Goal: Task Accomplishment & Management: Use online tool/utility

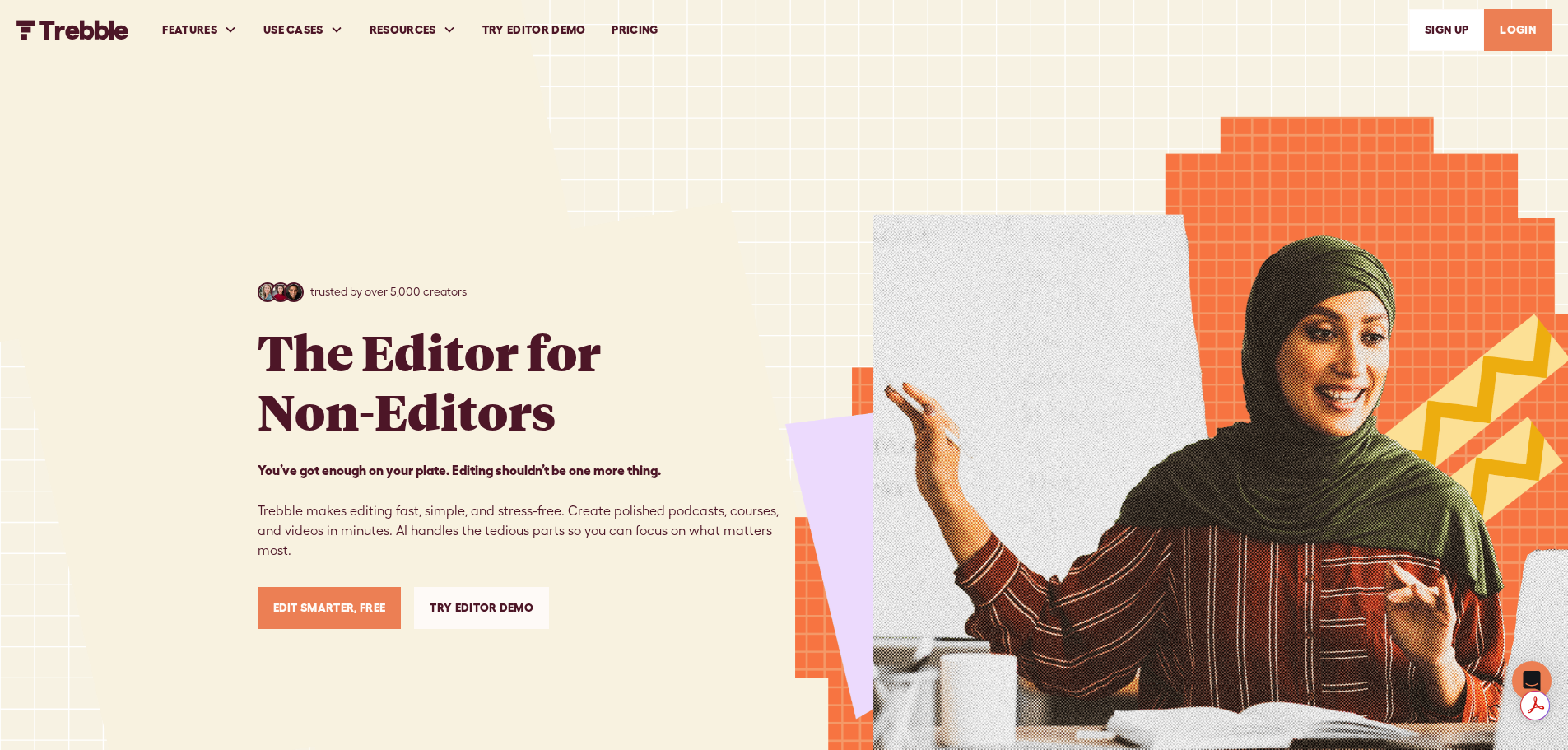
click at [1452, 28] on link "SIGn UP" at bounding box center [1447, 30] width 75 height 42
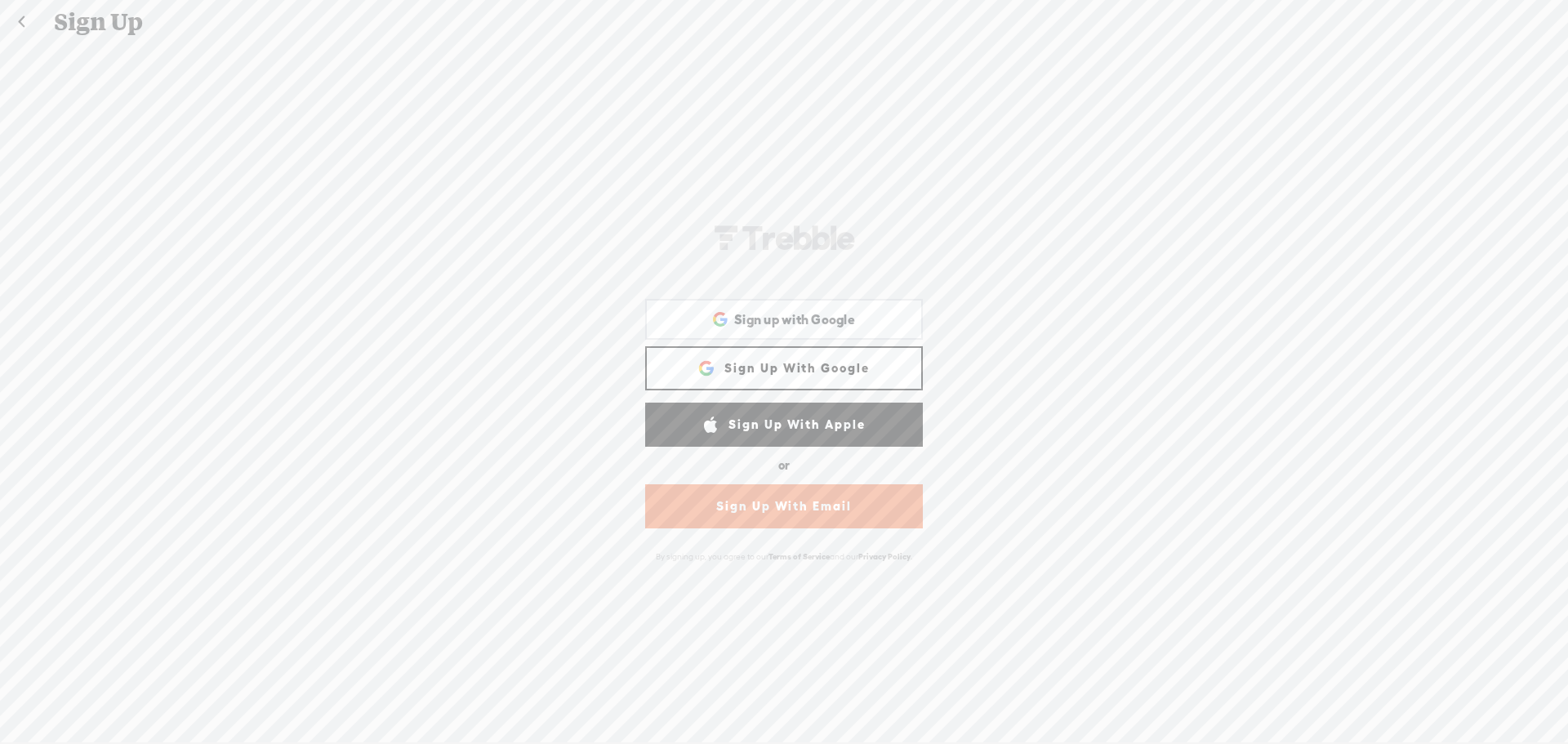
click at [778, 371] on link "Sign Up With Google" at bounding box center [784, 368] width 278 height 45
click at [805, 362] on link "Sign Up With Google" at bounding box center [784, 368] width 278 height 45
click at [775, 324] on span "Sign up with Google" at bounding box center [794, 319] width 121 height 17
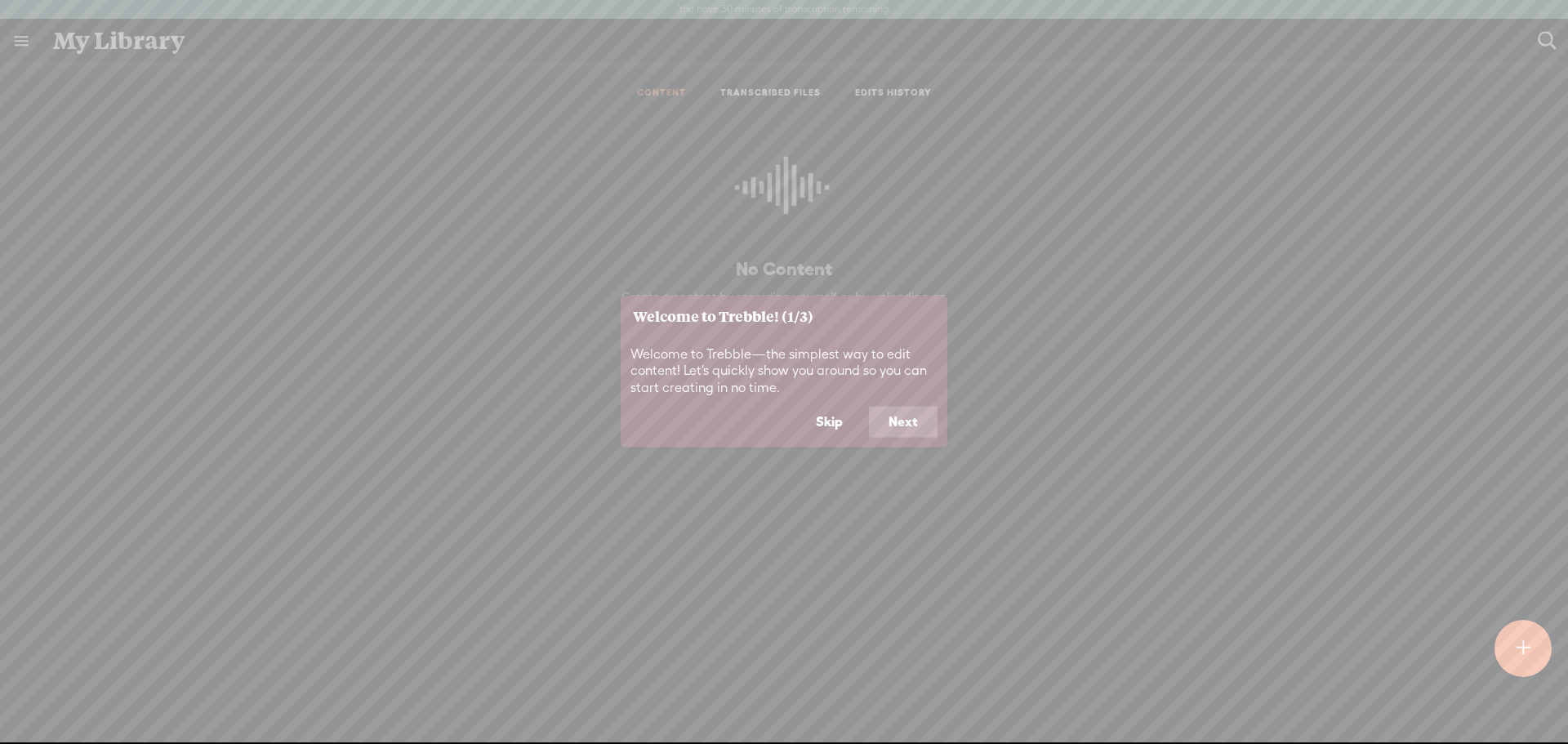
click at [906, 422] on button "Next" at bounding box center [903, 422] width 68 height 31
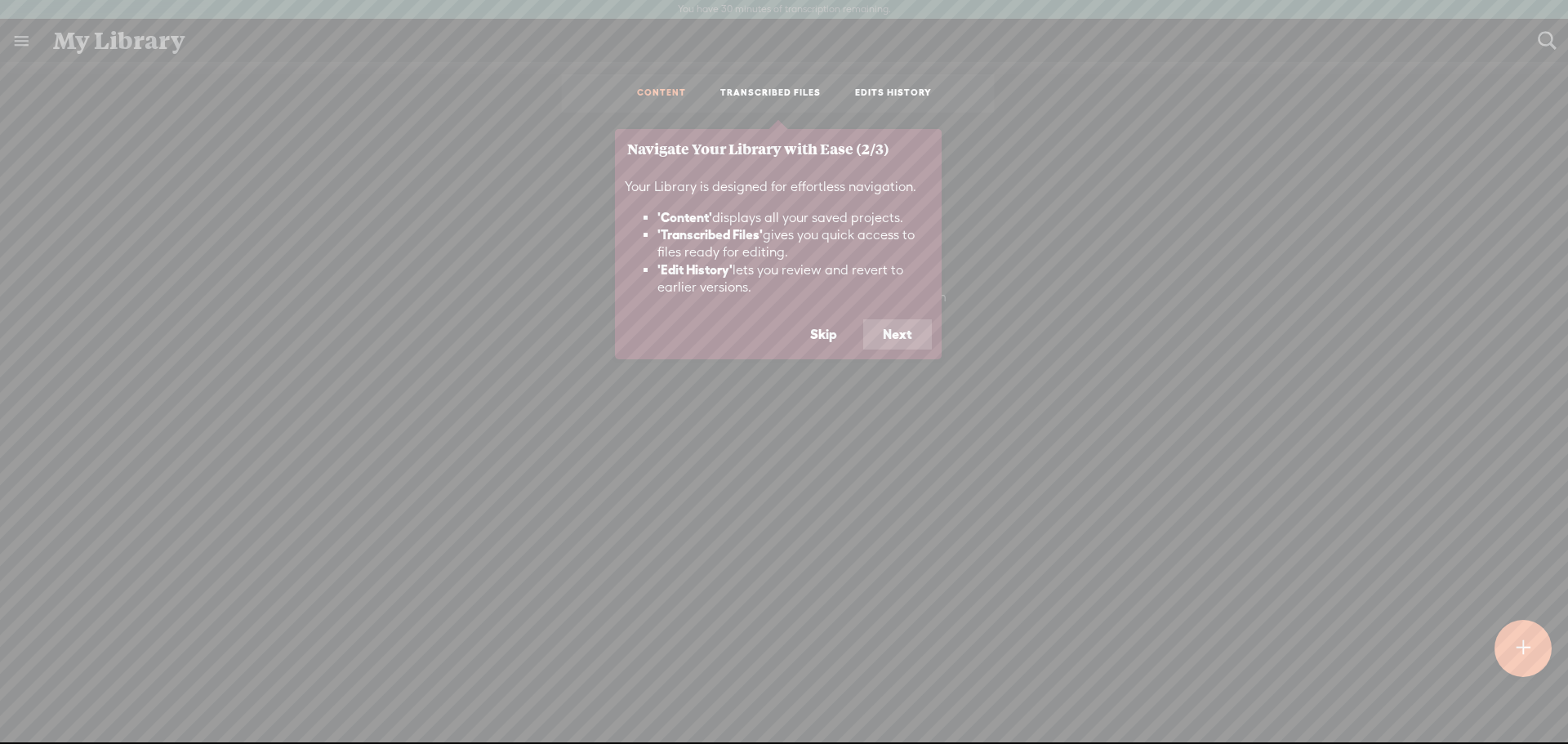
click at [899, 333] on button "Next" at bounding box center [898, 335] width 68 height 31
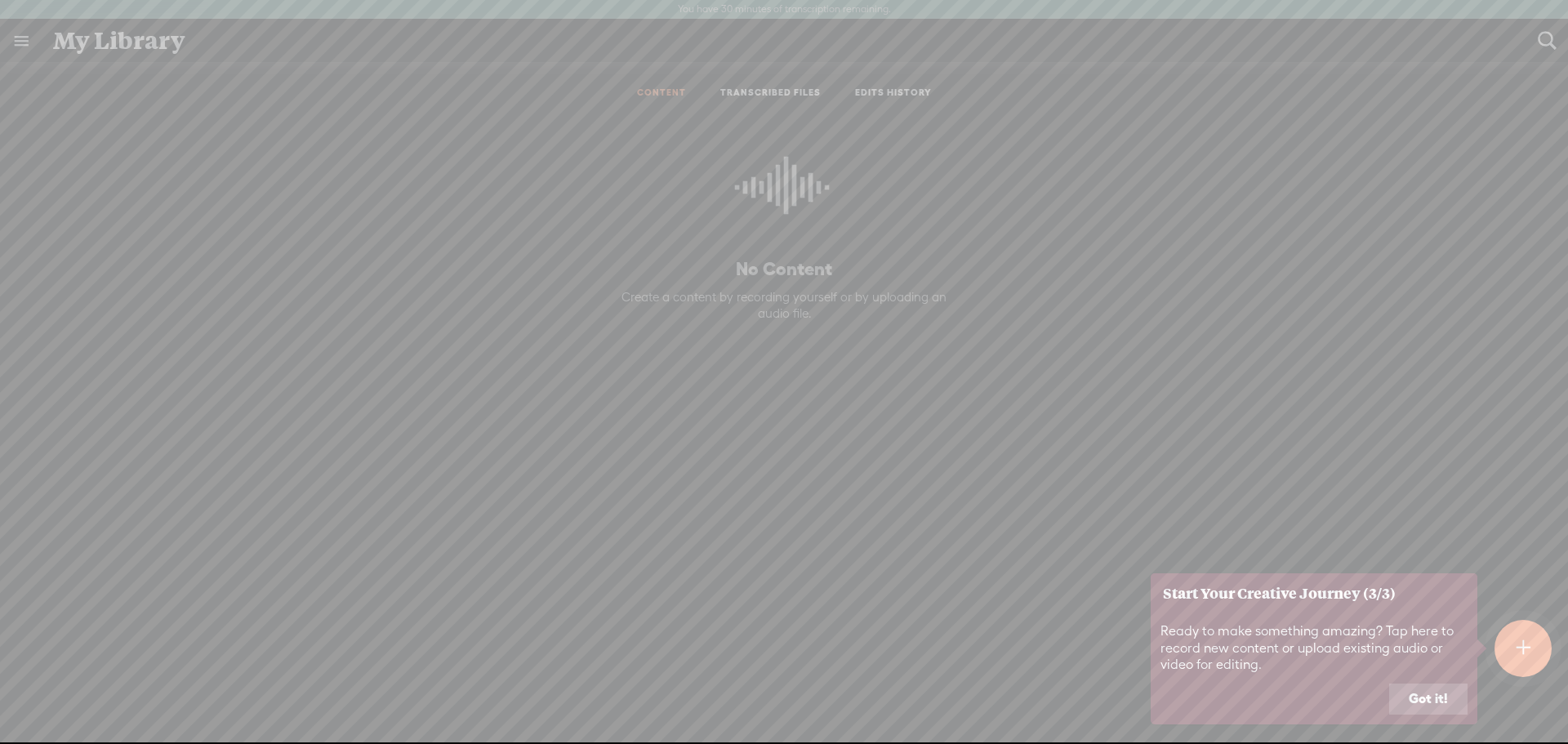
click at [1436, 698] on button "Got it!" at bounding box center [1428, 699] width 79 height 31
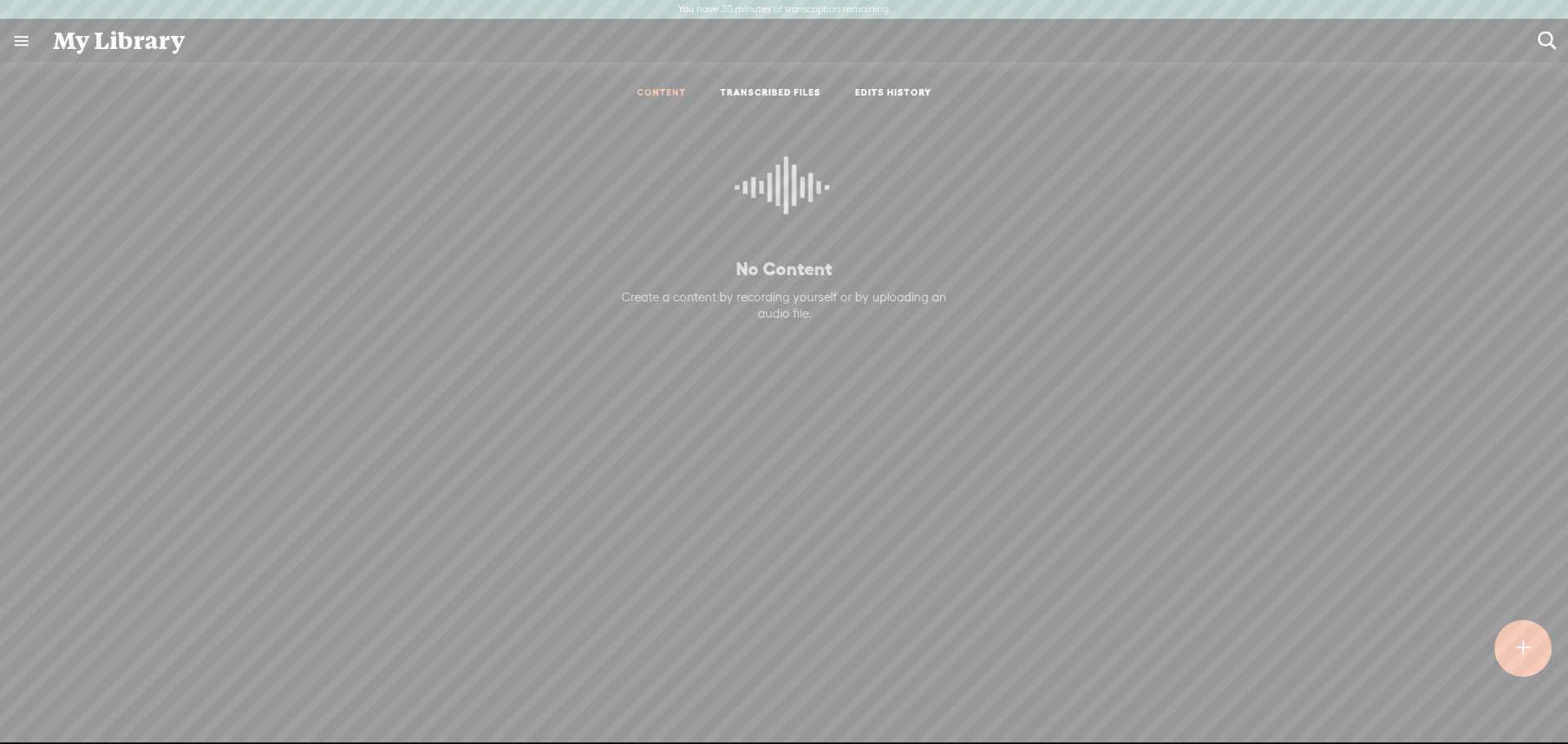
click at [762, 95] on link "TRANSCRIBED FILES" at bounding box center [771, 93] width 100 height 14
click at [652, 91] on link "CONTENT" at bounding box center [662, 93] width 49 height 14
click at [1525, 648] on t at bounding box center [1522, 648] width 14 height 36
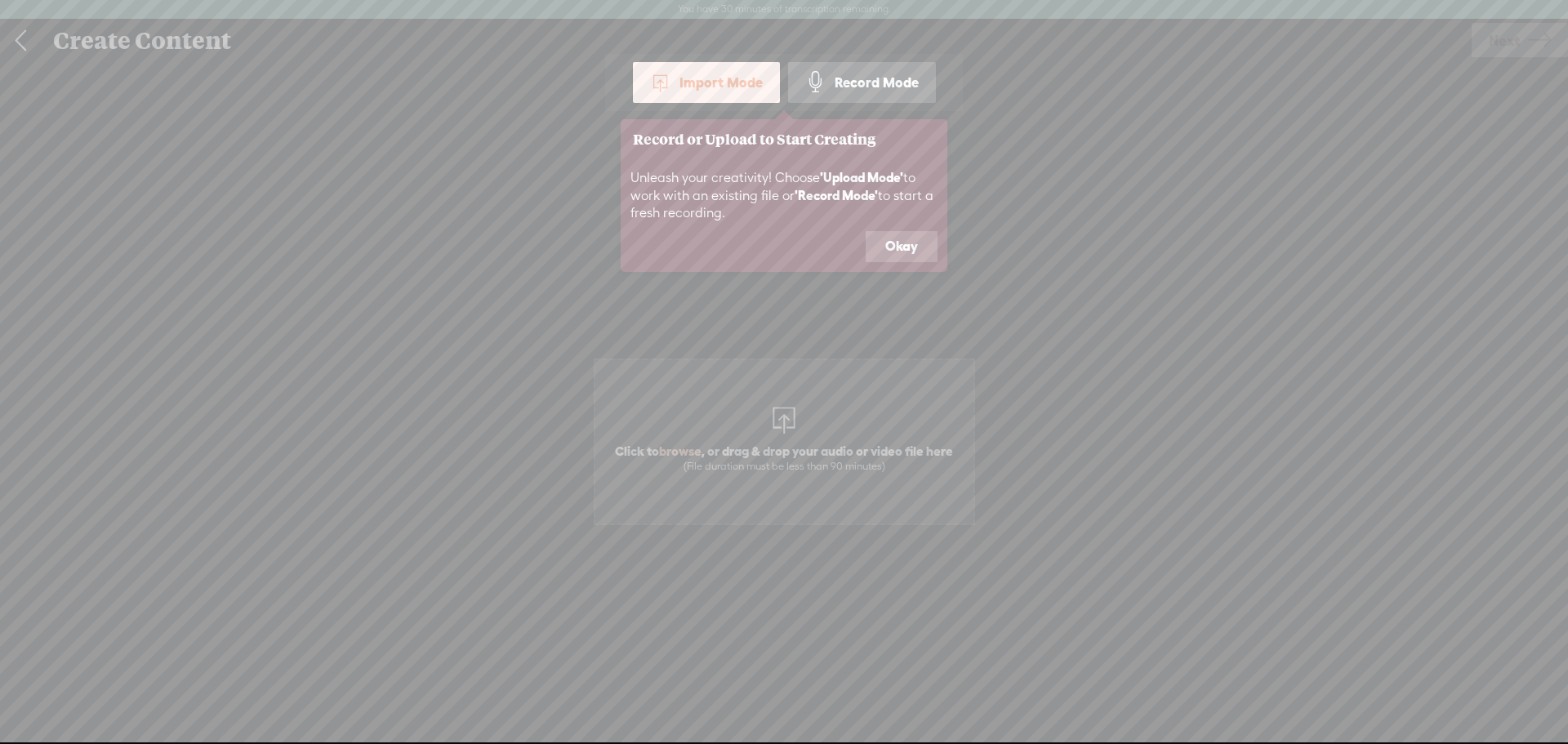
click at [671, 82] on span at bounding box center [661, 82] width 21 height 21
click at [902, 246] on button "Okay" at bounding box center [902, 246] width 72 height 31
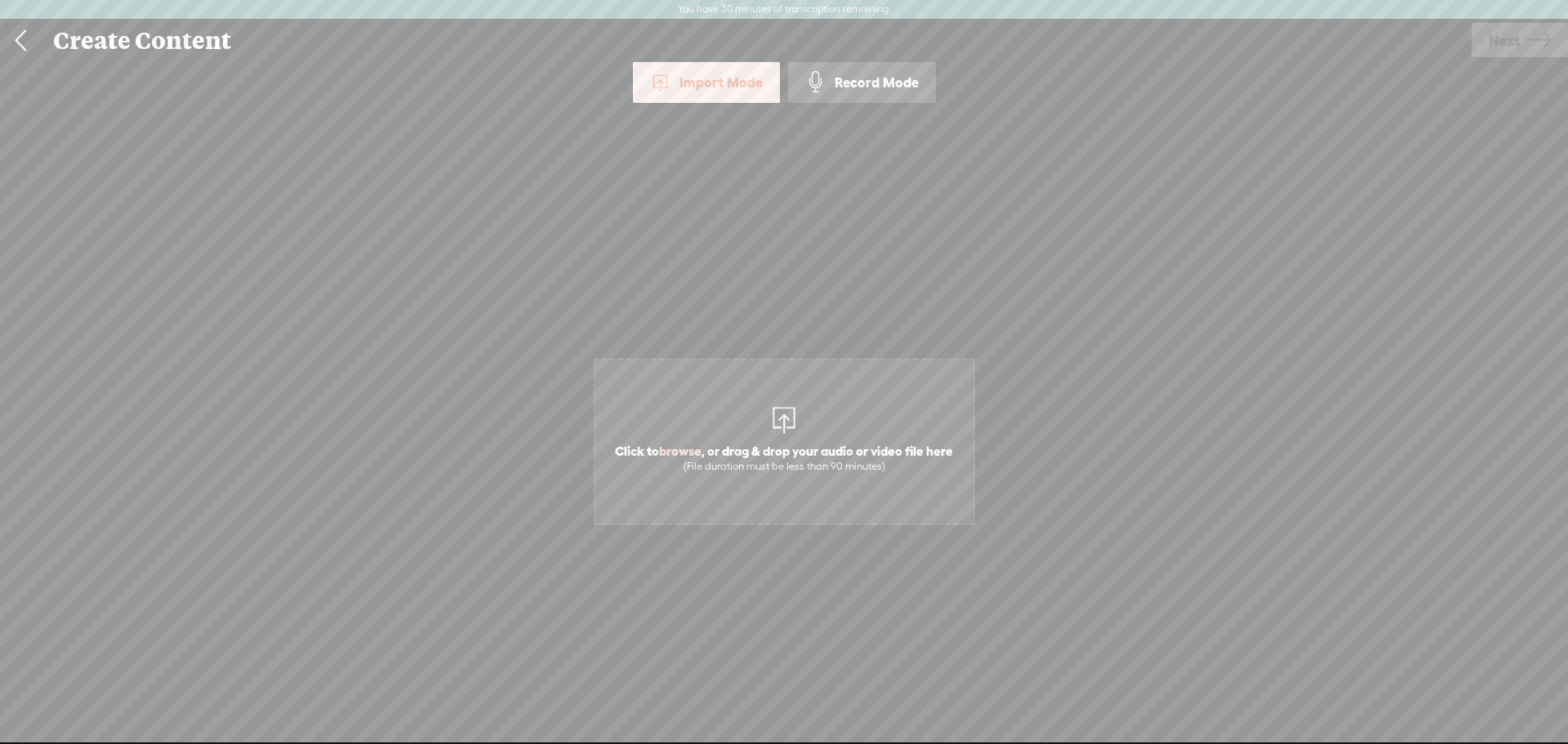
click at [775, 425] on div at bounding box center [784, 418] width 32 height 32
click at [1542, 35] on icon at bounding box center [1540, 41] width 23 height 42
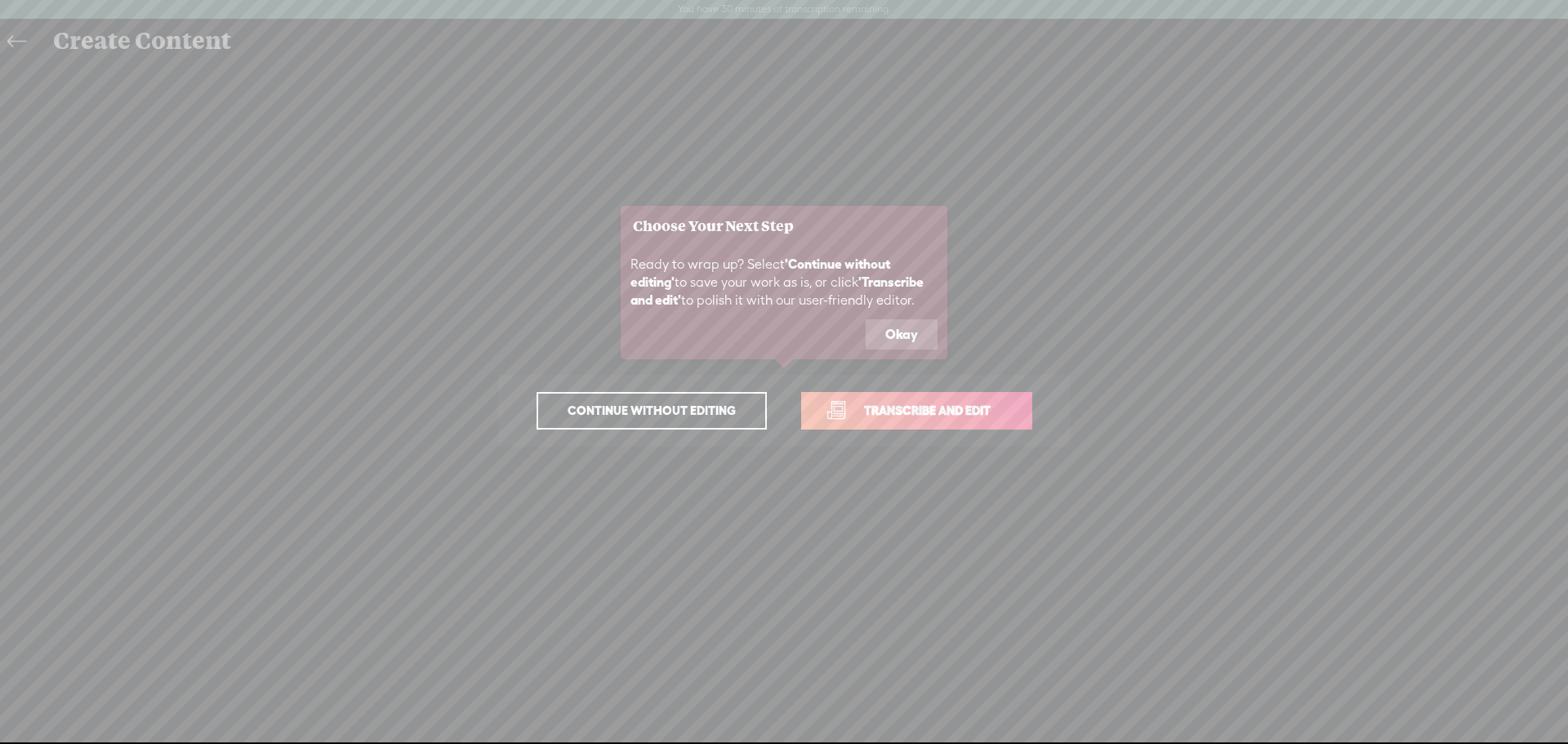
click at [917, 409] on span "Transcribe and edit" at bounding box center [927, 410] width 161 height 19
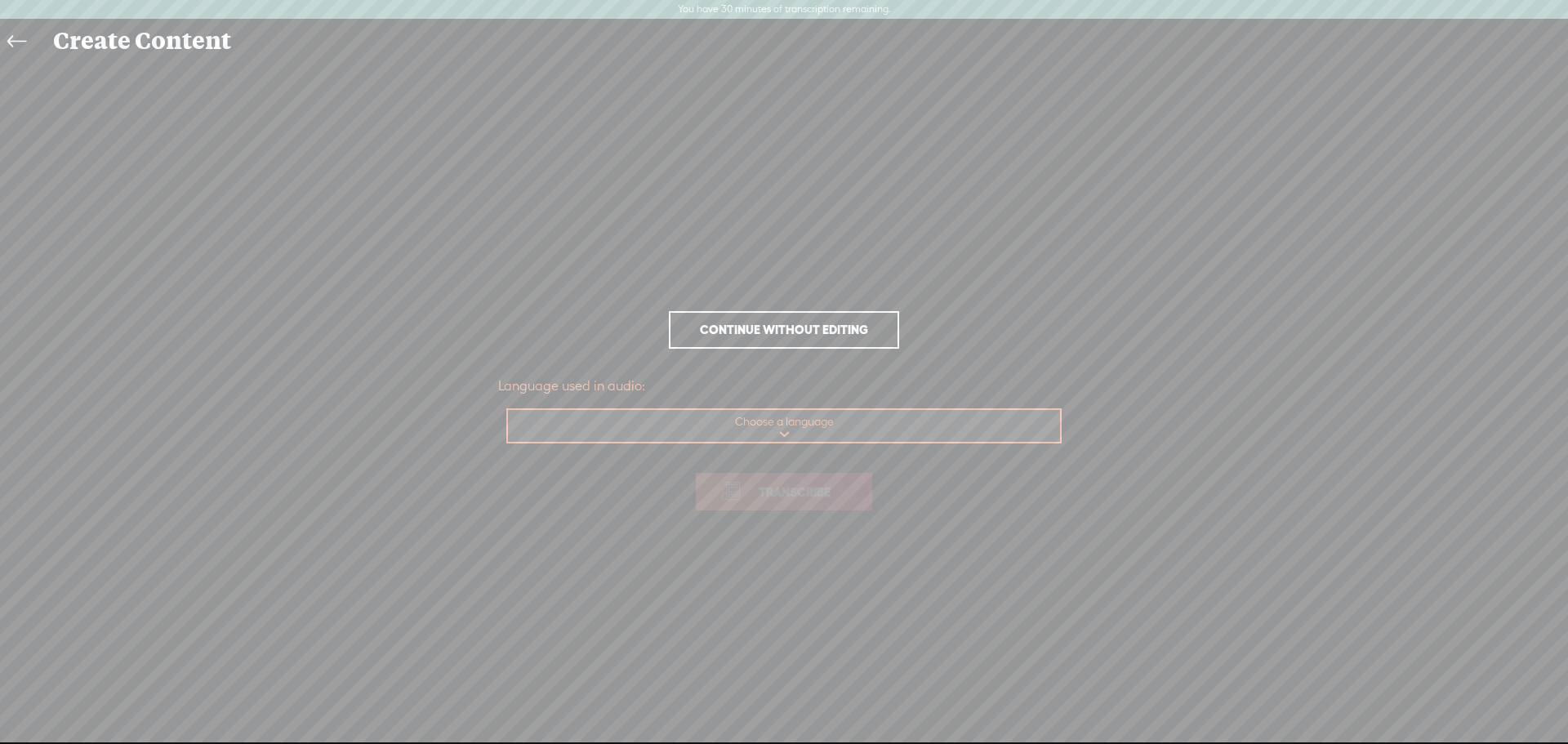
click at [786, 426] on select "Choose a language Afrikaans Albanian Amharic Arabic, Gulf Arabic, Modern Standa…" at bounding box center [785, 426] width 554 height 33
select select "en-US"
click at [508, 409] on select "Choose a language Afrikaans Albanian Amharic Arabic, Gulf Arabic, Modern Standa…" at bounding box center [785, 426] width 554 height 33
click at [803, 486] on span "Transcribe" at bounding box center [794, 492] width 106 height 19
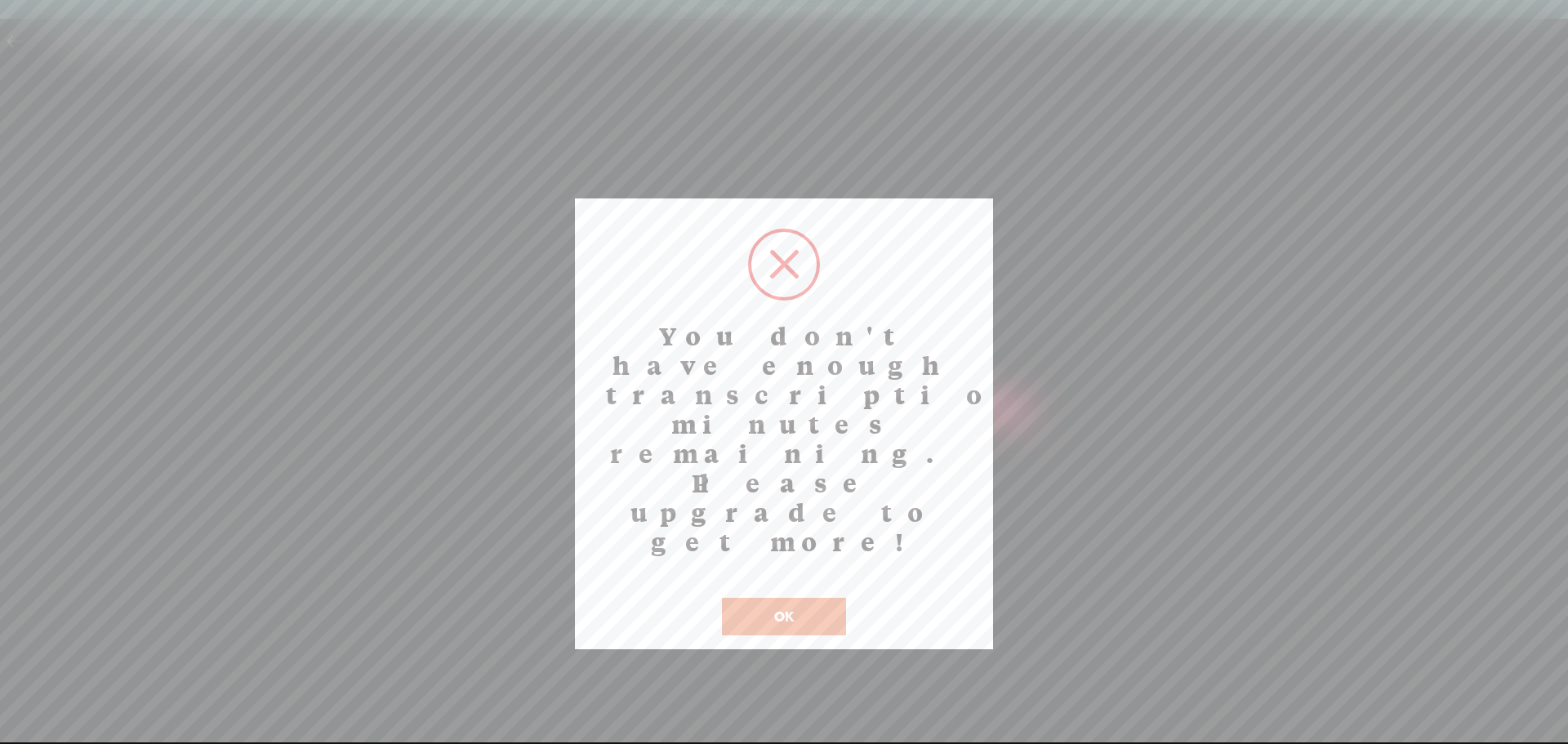
click at [793, 598] on button "OK" at bounding box center [784, 617] width 124 height 38
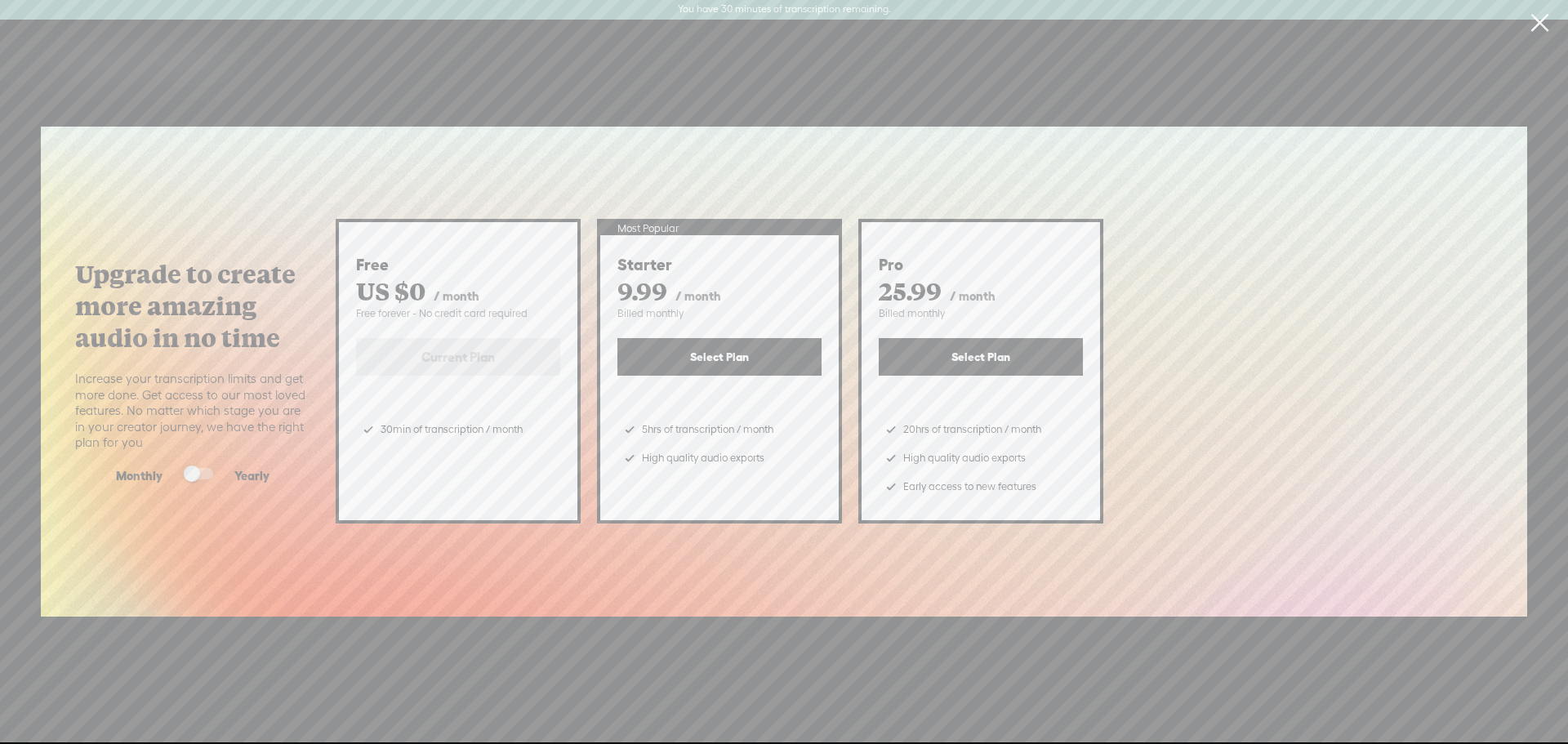
click at [1541, 24] on link at bounding box center [1539, 23] width 41 height 45
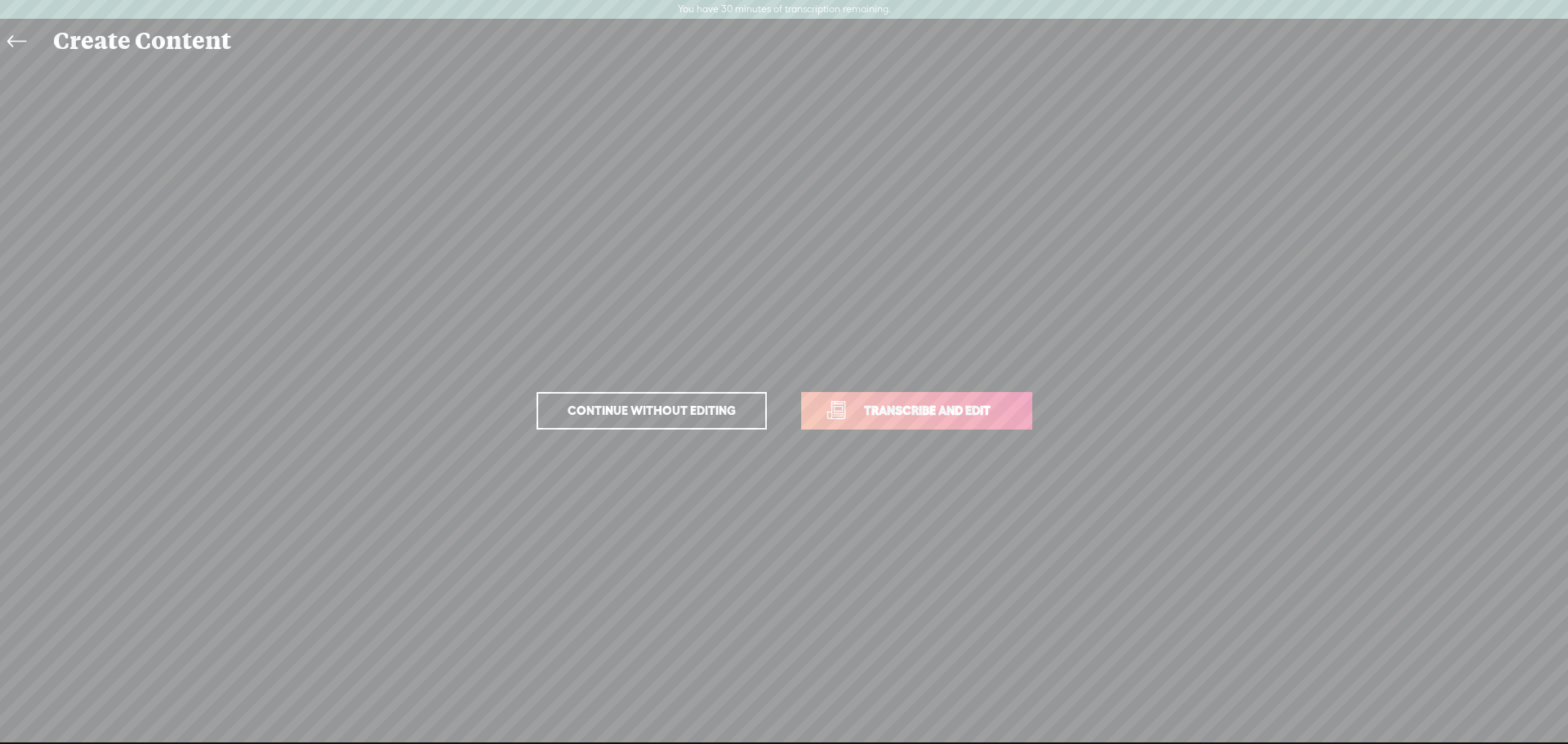
click at [704, 409] on span "Continue without editing" at bounding box center [652, 410] width 203 height 23
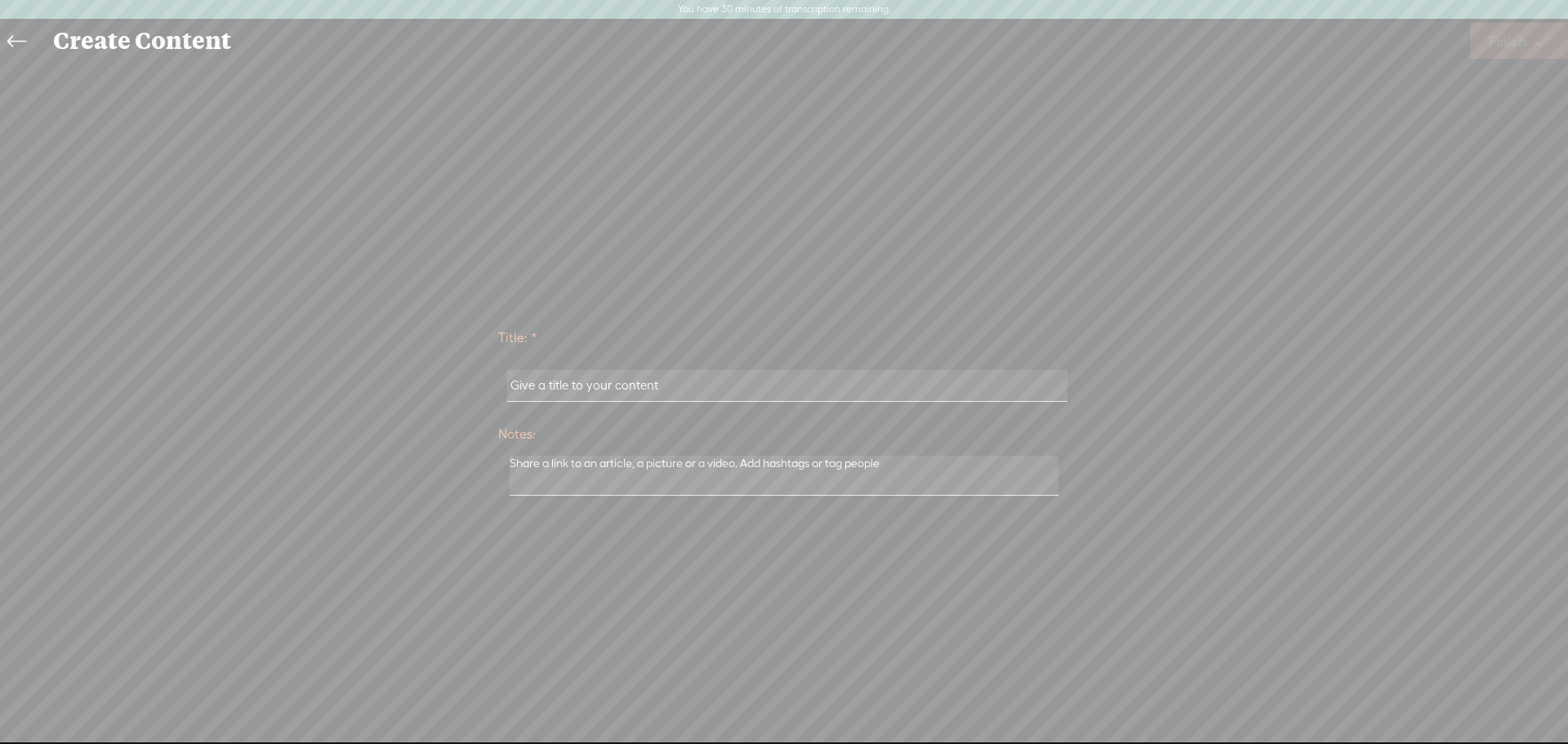
click at [10, 43] on icon at bounding box center [17, 42] width 19 height 37
